Goal: Task Accomplishment & Management: Manage account settings

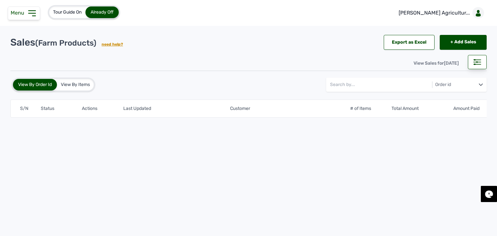
click at [21, 16] on div "Menu" at bounding box center [24, 13] width 32 height 14
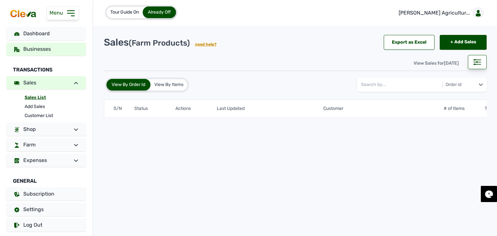
click at [44, 49] on span "Businesses" at bounding box center [36, 49] width 27 height 6
click at [53, 51] on link "Businesses" at bounding box center [45, 49] width 79 height 13
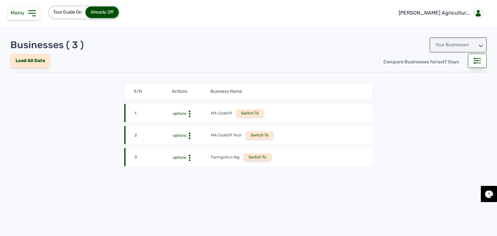
click at [444, 40] on div "Your Businesses" at bounding box center [457, 45] width 57 height 15
click at [453, 75] on div "Invitations" at bounding box center [457, 74] width 57 height 12
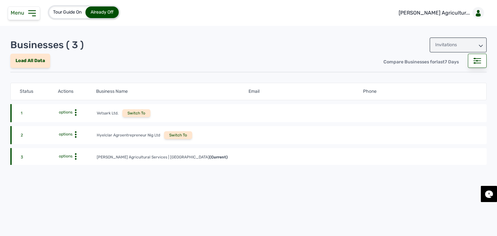
click at [76, 116] on icon at bounding box center [75, 112] width 6 height 6
click at [76, 114] on circle at bounding box center [76, 113] width 2 height 2
click at [76, 166] on div "View Profile" at bounding box center [76, 167] width 41 height 8
click at [71, 155] on span "options" at bounding box center [66, 156] width 14 height 5
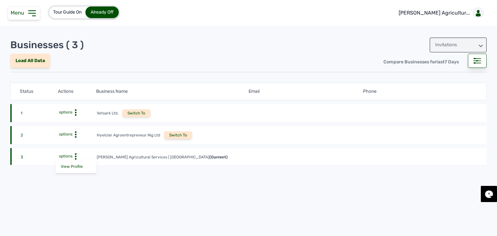
click at [251, 148] on div "2 options Hyelclar Agroentrepreneur Nig Ltd Switch To" at bounding box center [248, 156] width 476 height 17
click at [71, 154] on span "options" at bounding box center [66, 156] width 14 height 5
click at [29, 15] on icon at bounding box center [32, 13] width 10 height 10
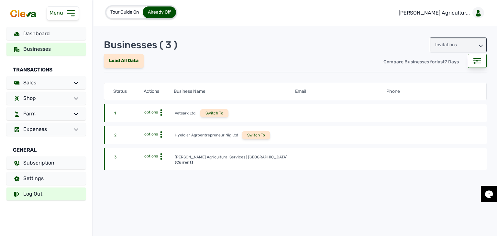
click at [60, 197] on link "Log Out" at bounding box center [45, 194] width 79 height 13
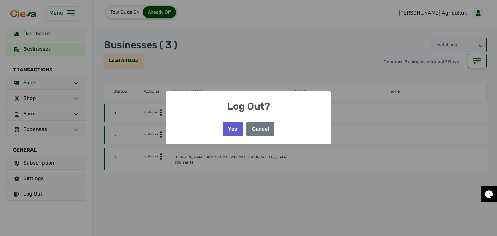
click at [231, 135] on button "Yes" at bounding box center [232, 129] width 20 height 14
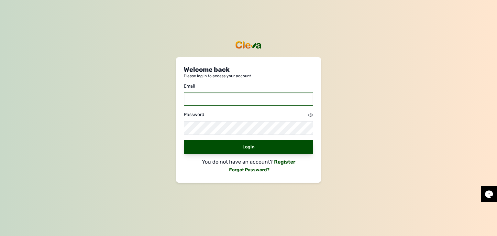
click at [224, 100] on input "email" at bounding box center [248, 99] width 129 height 14
type input "[EMAIL_ADDRESS][DOMAIN_NAME]"
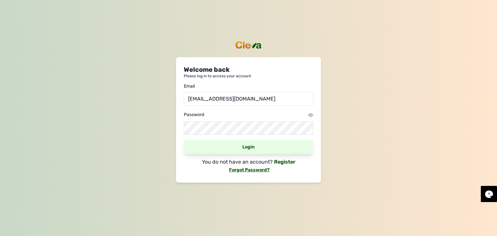
click at [283, 144] on div "Login" at bounding box center [248, 147] width 129 height 14
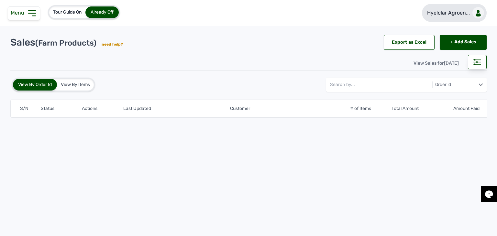
click at [450, 15] on p "Hyelclar Agroen..." at bounding box center [448, 13] width 43 height 8
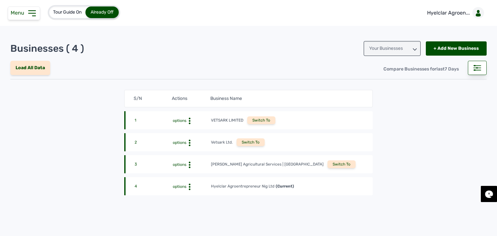
click at [327, 163] on div "Switch To" at bounding box center [341, 164] width 28 height 8
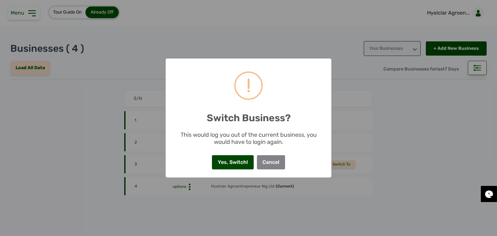
click at [235, 162] on button "Yes, Switch!" at bounding box center [232, 162] width 41 height 14
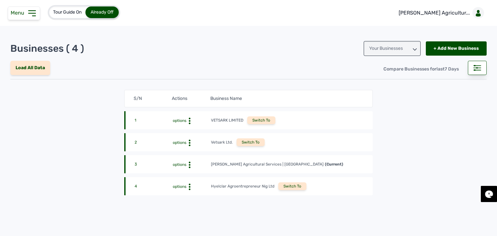
click at [26, 13] on span "Menu" at bounding box center [19, 13] width 16 height 6
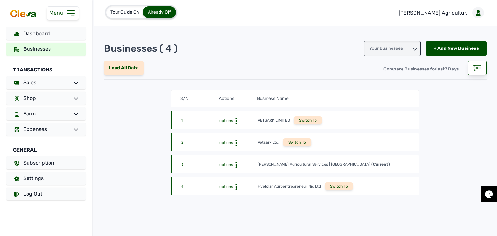
click at [235, 124] on icon at bounding box center [236, 121] width 6 height 6
click at [239, 175] on div "View Profile" at bounding box center [236, 175] width 41 height 8
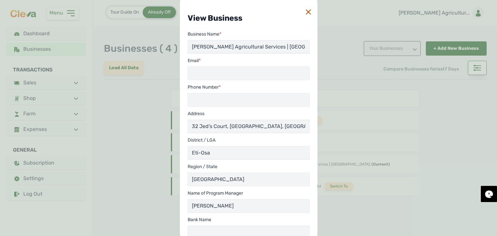
click at [306, 11] on icon at bounding box center [308, 11] width 5 height 5
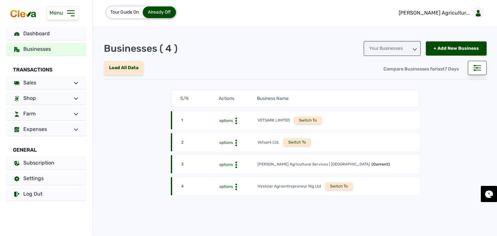
click at [233, 124] on icon at bounding box center [236, 121] width 6 height 6
click at [240, 180] on div "Update Profile" at bounding box center [236, 183] width 41 height 8
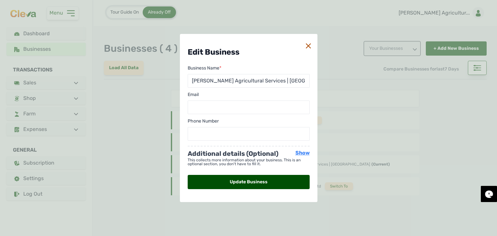
click at [302, 152] on span "Show" at bounding box center [302, 153] width 14 height 6
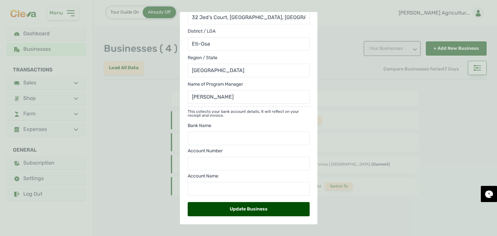
scroll to position [152, 0]
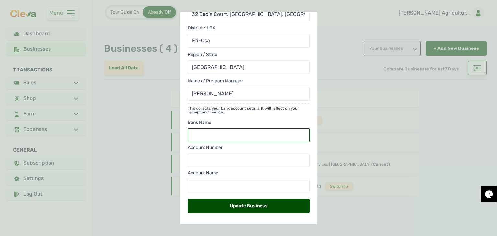
click at [238, 139] on input "text" at bounding box center [249, 135] width 122 height 14
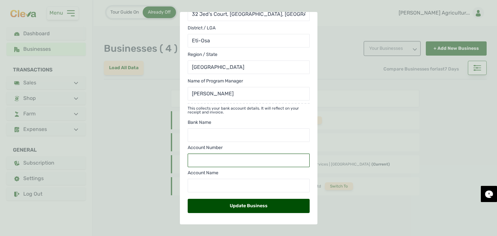
click at [248, 158] on input "text" at bounding box center [249, 161] width 122 height 14
paste input "6060353220"
type input "6060353220"
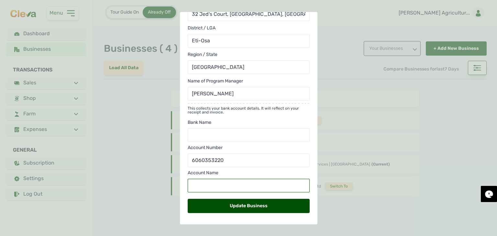
click at [235, 183] on input "text" at bounding box center [249, 186] width 122 height 14
paste input "Vetsark Limited"
type input "Vetsark Limited"
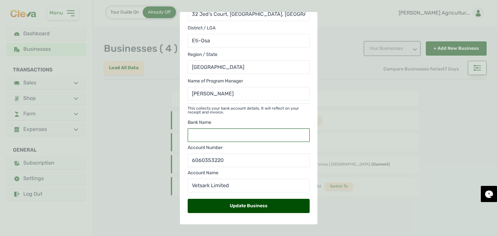
click at [260, 134] on input "text" at bounding box center [249, 135] width 122 height 14
paste input "Fidelity Bank"
type input "Fidelity Bank"
click at [269, 209] on div "Update Business" at bounding box center [249, 206] width 122 height 14
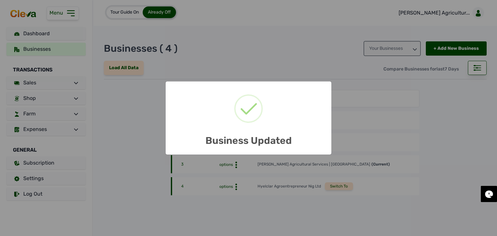
click at [230, 163] on div "× Business Updated OK No Cancel" at bounding box center [248, 118] width 497 height 236
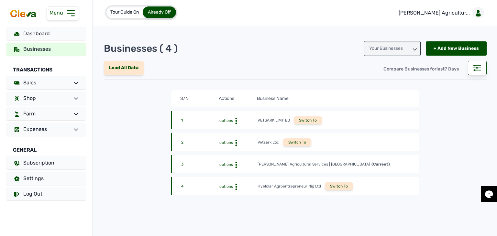
click at [231, 165] on span "options" at bounding box center [226, 164] width 14 height 5
click at [233, 174] on div "View Profile" at bounding box center [236, 175] width 41 height 8
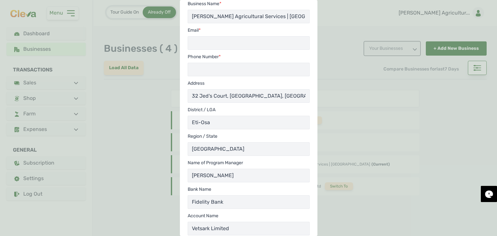
scroll to position [0, 0]
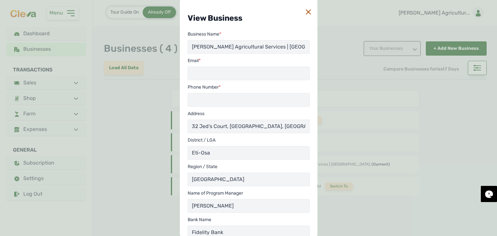
click at [306, 13] on icon at bounding box center [308, 11] width 5 height 5
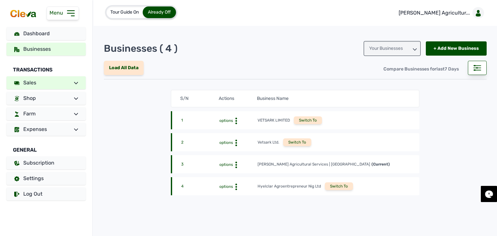
click at [53, 81] on link "Sales" at bounding box center [45, 82] width 79 height 13
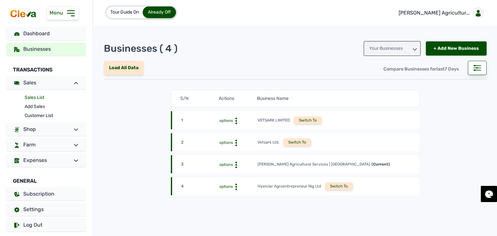
click at [36, 99] on link "Sales List" at bounding box center [55, 97] width 61 height 9
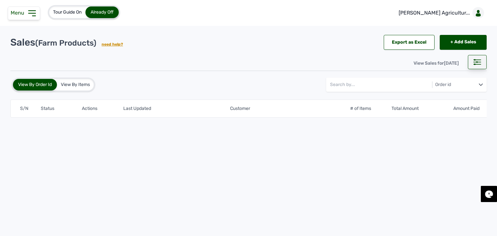
click at [482, 62] on div at bounding box center [477, 62] width 19 height 14
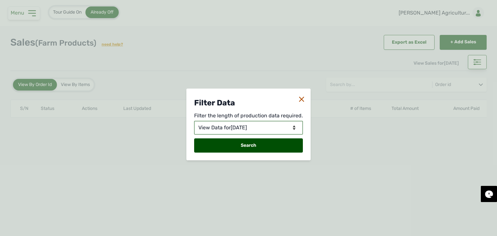
click at [283, 124] on select "View Data for Today View Data in Days View Data in Months View Data in Between …" at bounding box center [248, 128] width 109 height 14
select select "Days"
click at [195, 121] on select "View Data for Today View Data in Days View Data in Months View Data in Between …" at bounding box center [248, 128] width 109 height 14
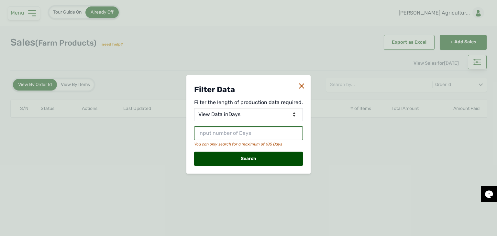
click at [235, 134] on input "text" at bounding box center [248, 133] width 109 height 14
type input "8"
click at [243, 155] on div "Search" at bounding box center [248, 159] width 109 height 14
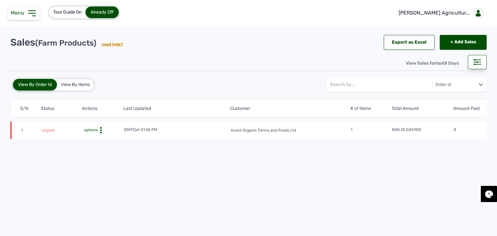
click at [90, 130] on span "options" at bounding box center [90, 130] width 15 height 5
click at [109, 145] on div "Invoice" at bounding box center [102, 148] width 41 height 8
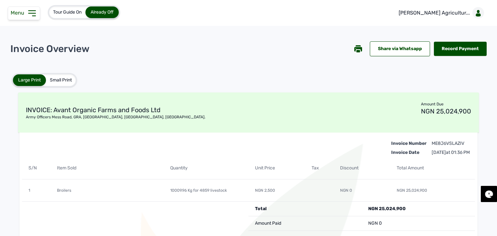
click at [354, 49] on icon at bounding box center [358, 49] width 8 height 8
